Goal: Information Seeking & Learning: Learn about a topic

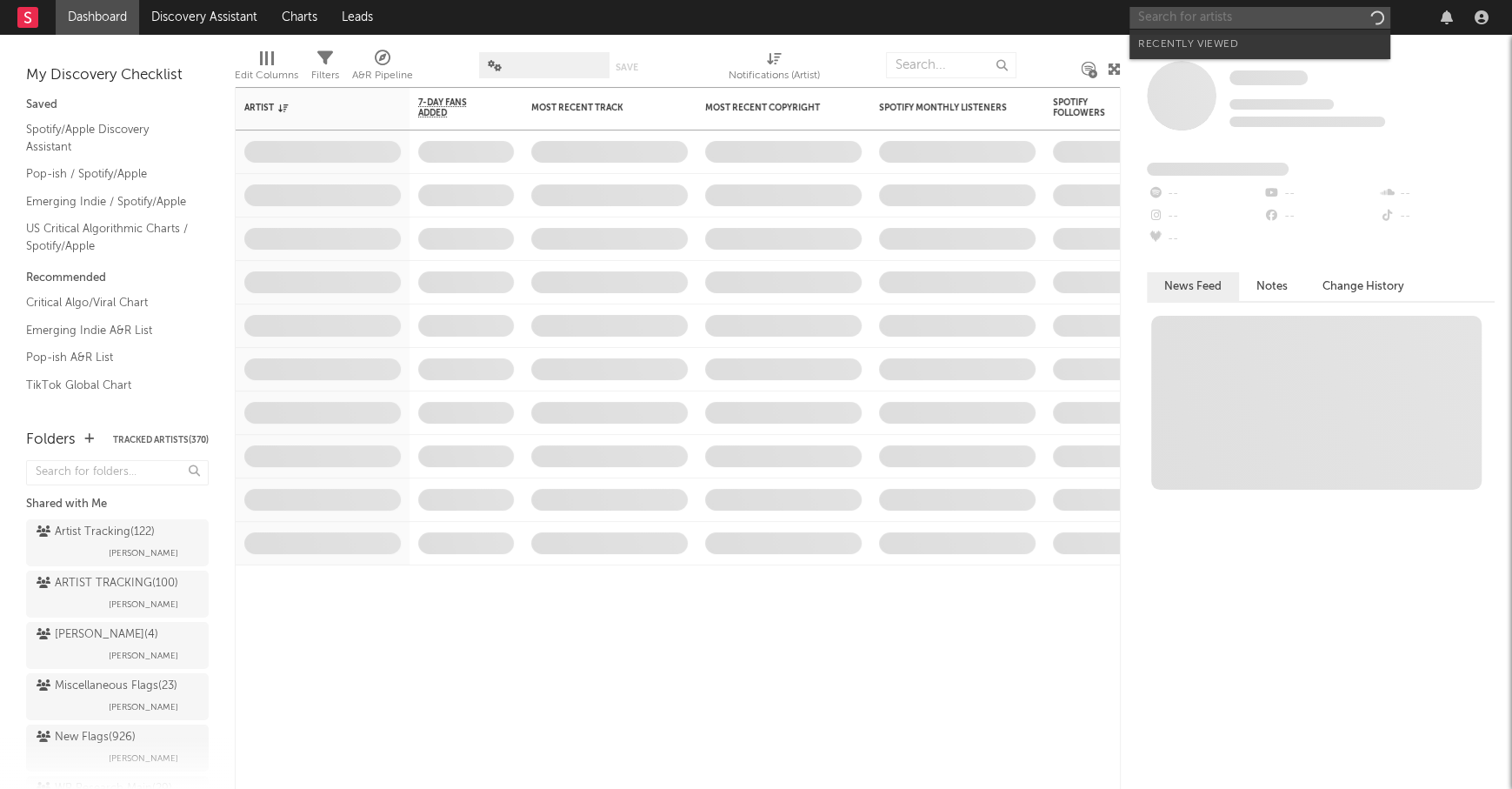
click at [1183, 23] on input "text" at bounding box center [1260, 17] width 261 height 22
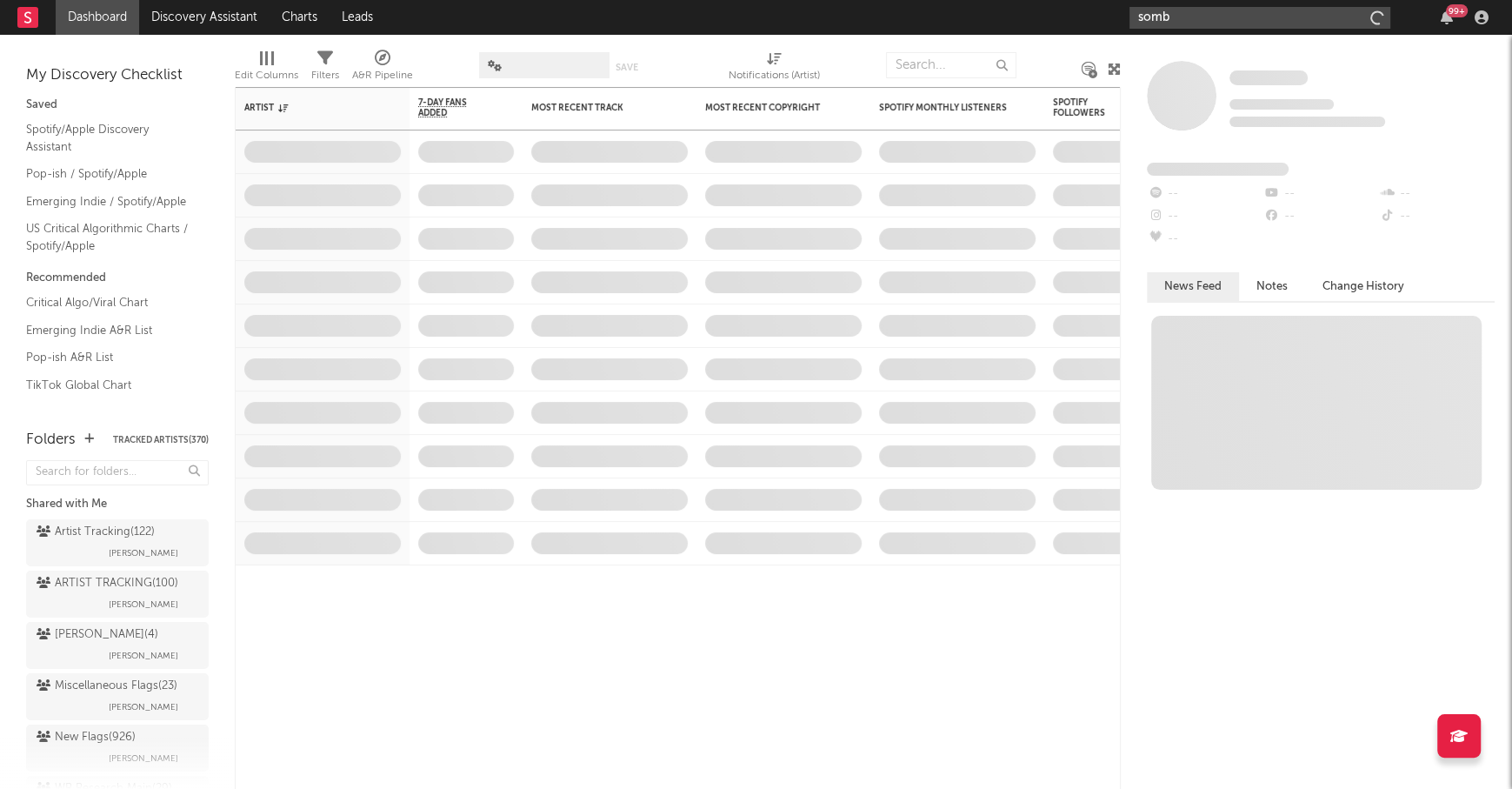
type input "sombr"
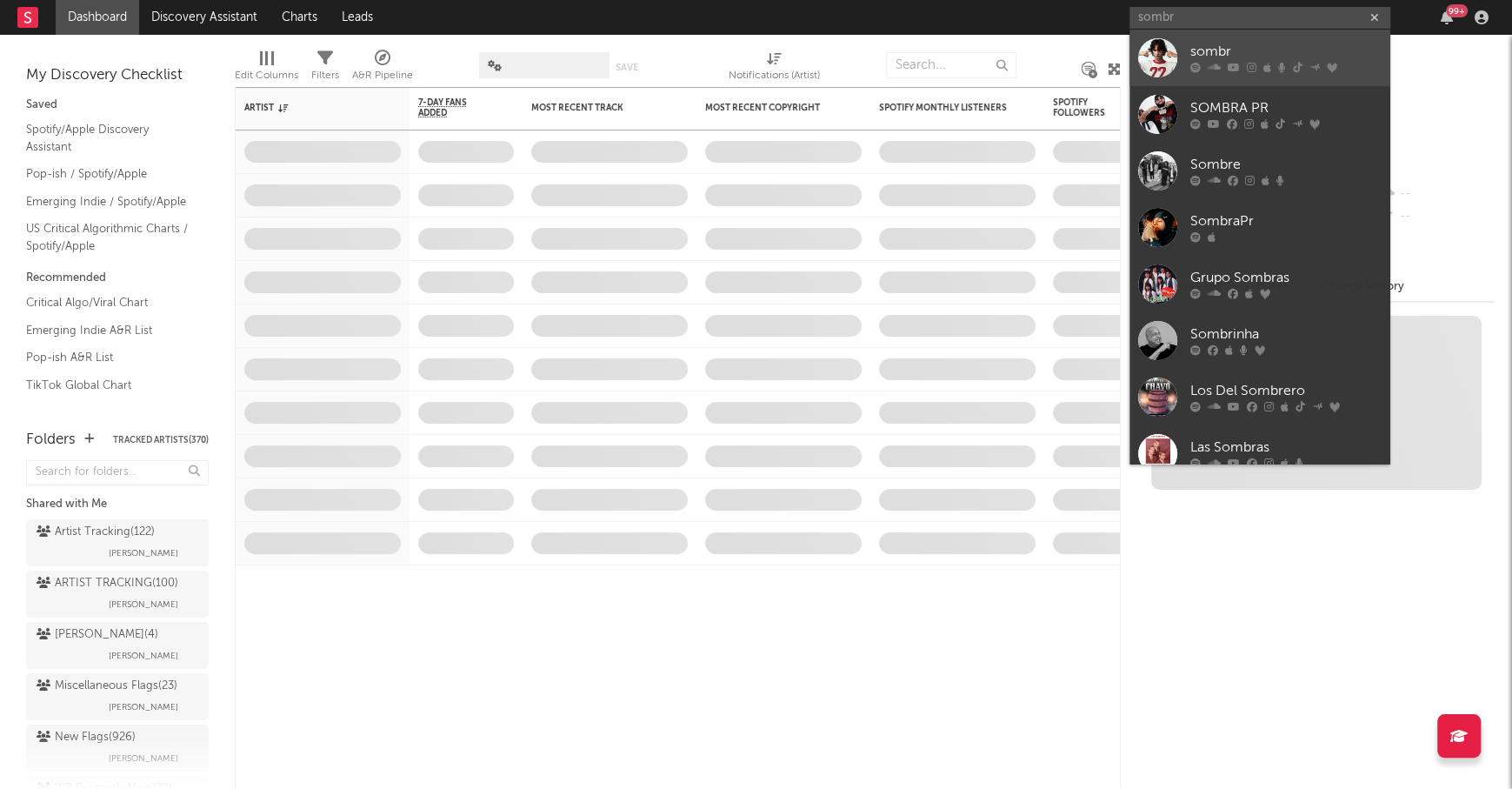
click at [1240, 47] on div "sombr" at bounding box center [1286, 52] width 191 height 21
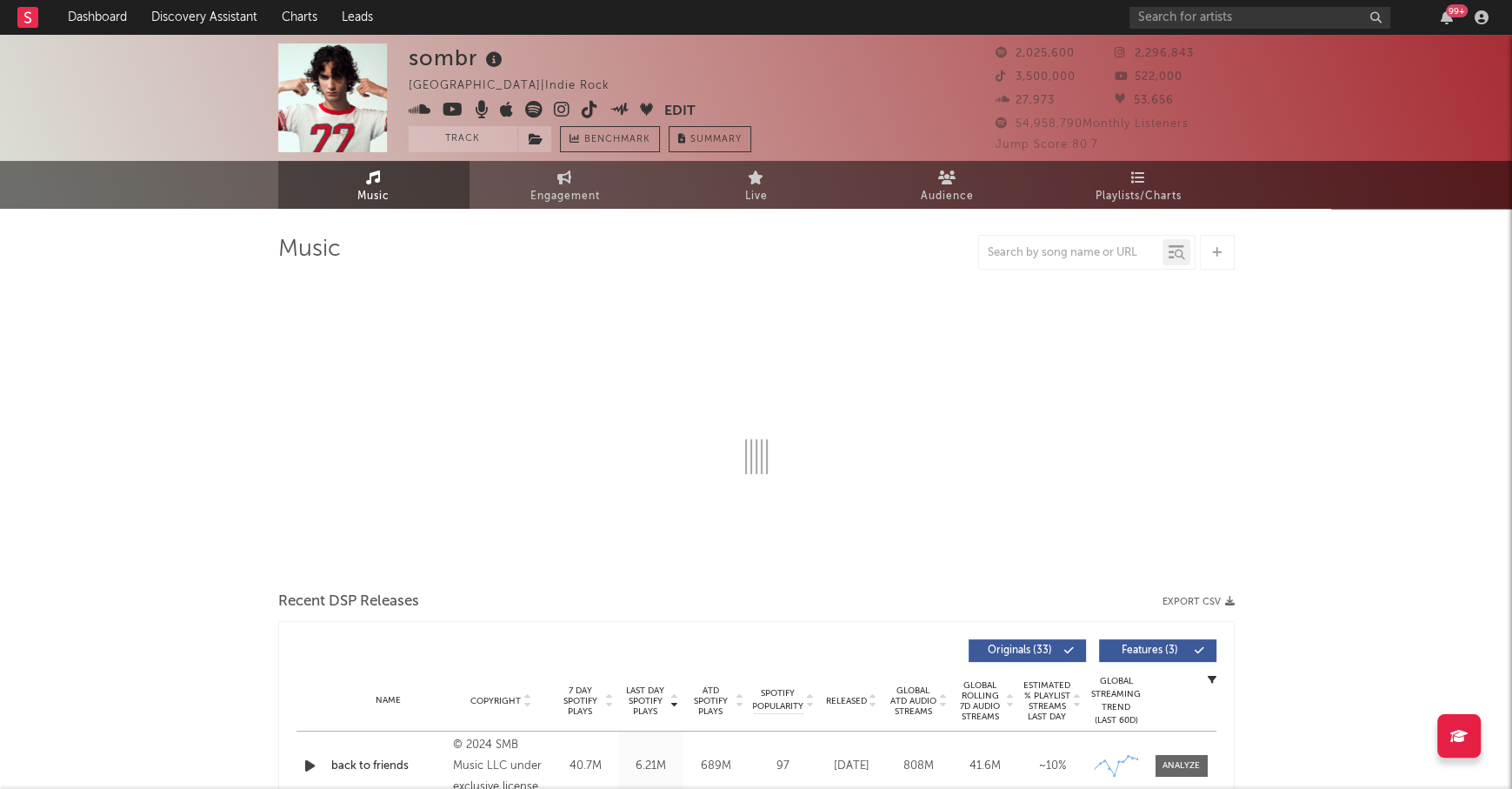
select select "6m"
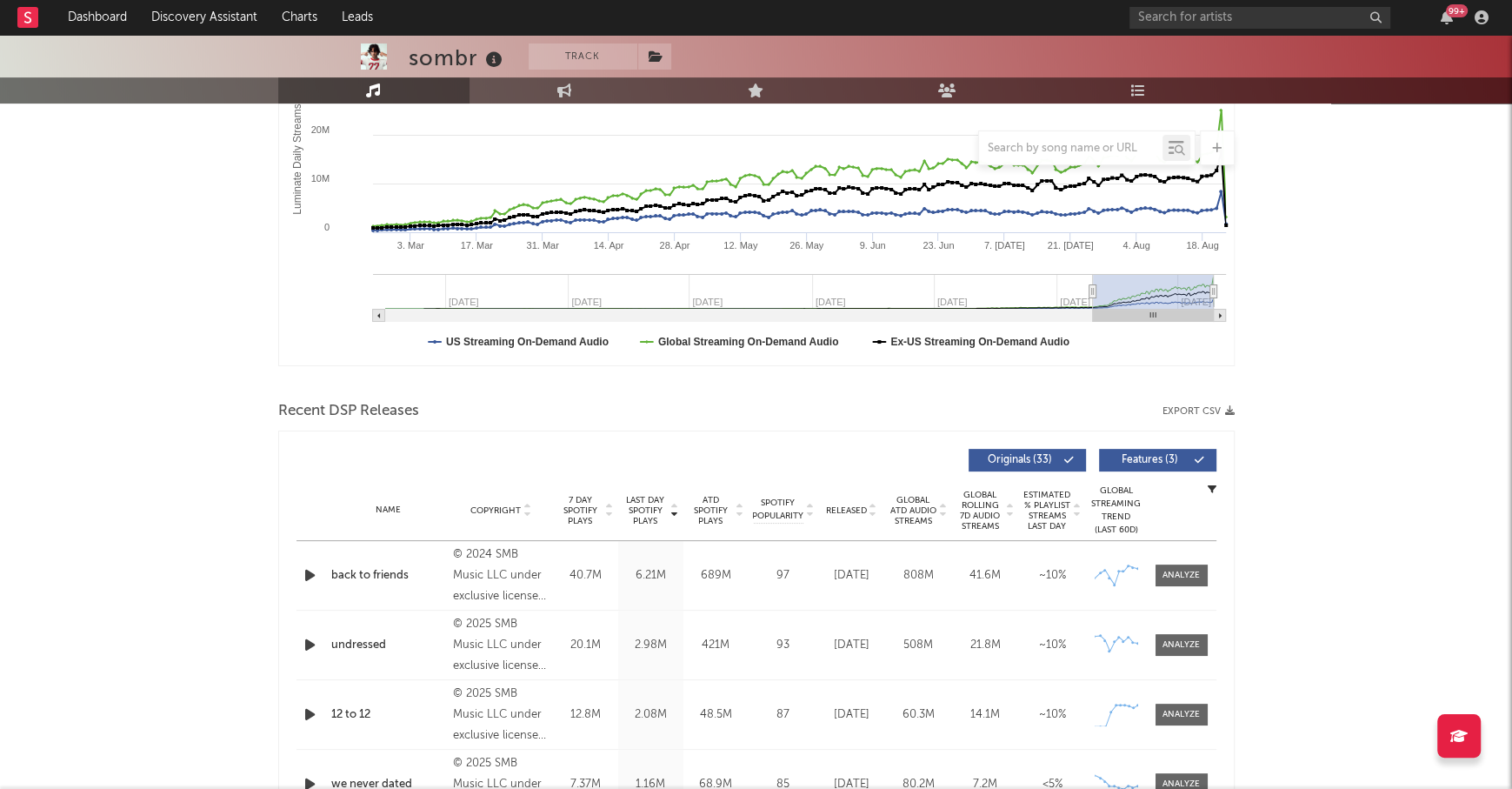
scroll to position [544, 0]
